Goal: Information Seeking & Learning: Get advice/opinions

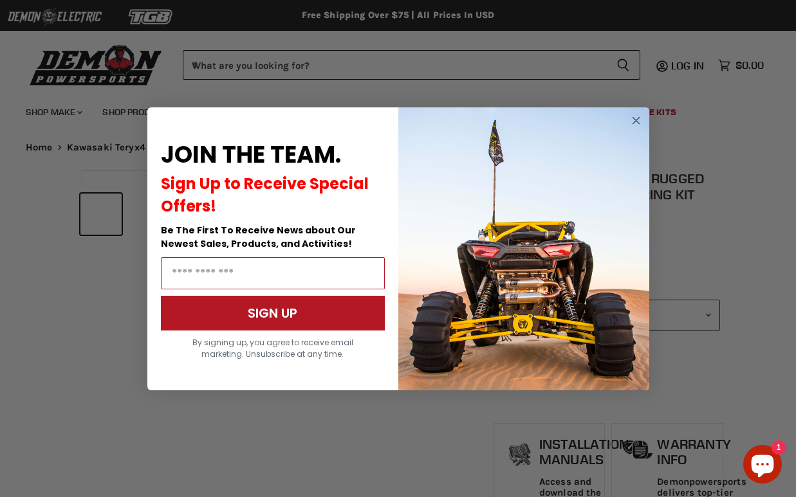
select select "******"
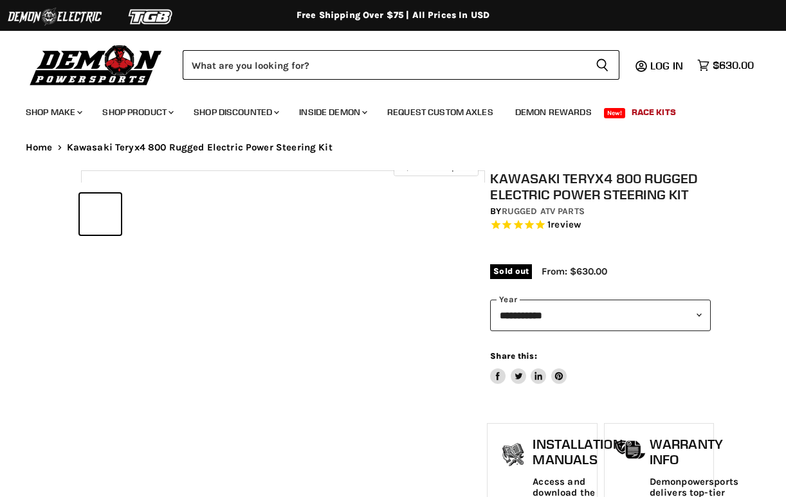
select select "******"
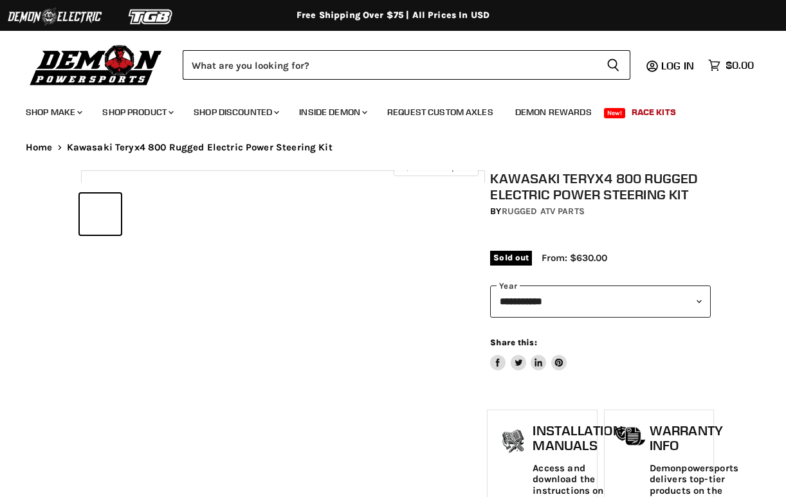
select select "******"
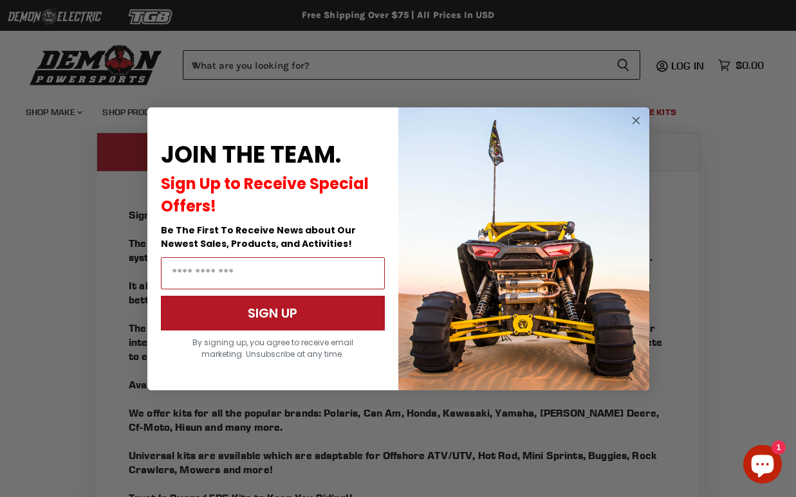
scroll to position [995, 0]
